Goal: Task Accomplishment & Management: Use online tool/utility

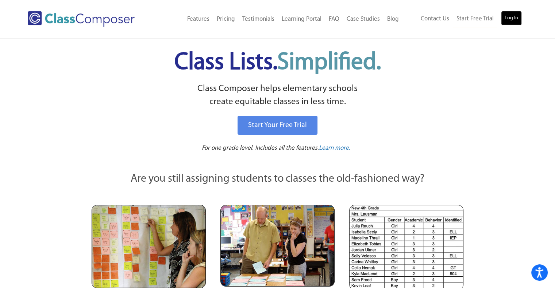
click at [505, 19] on link "Log In" at bounding box center [511, 18] width 21 height 15
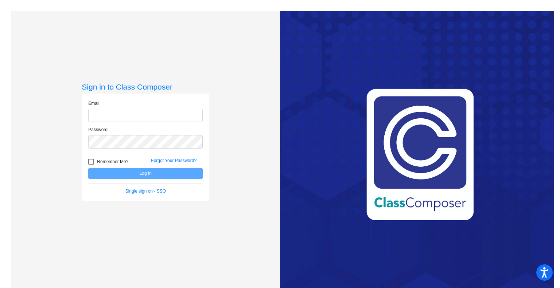
type input "[EMAIL_ADDRESS][DOMAIN_NAME]"
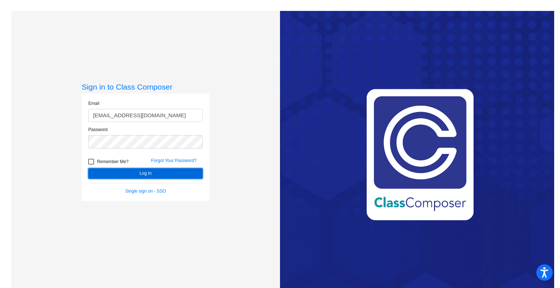
click at [154, 175] on button "Log In" at bounding box center [145, 173] width 114 height 11
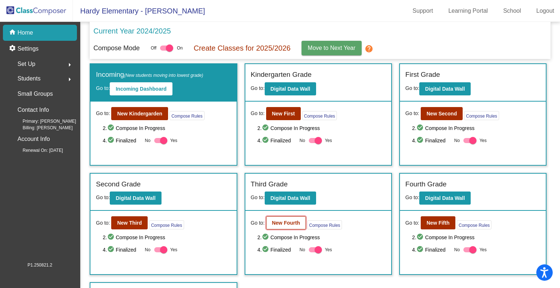
click at [294, 223] on b "New Fourth" at bounding box center [286, 223] width 28 height 6
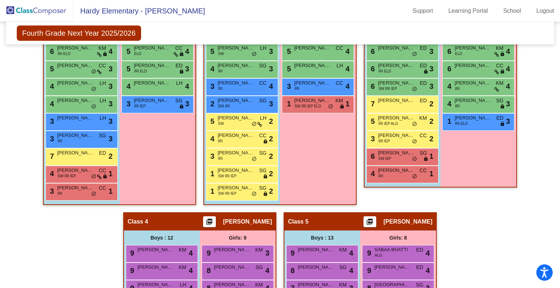
scroll to position [219, 0]
